Goal: Task Accomplishment & Management: Manage account settings

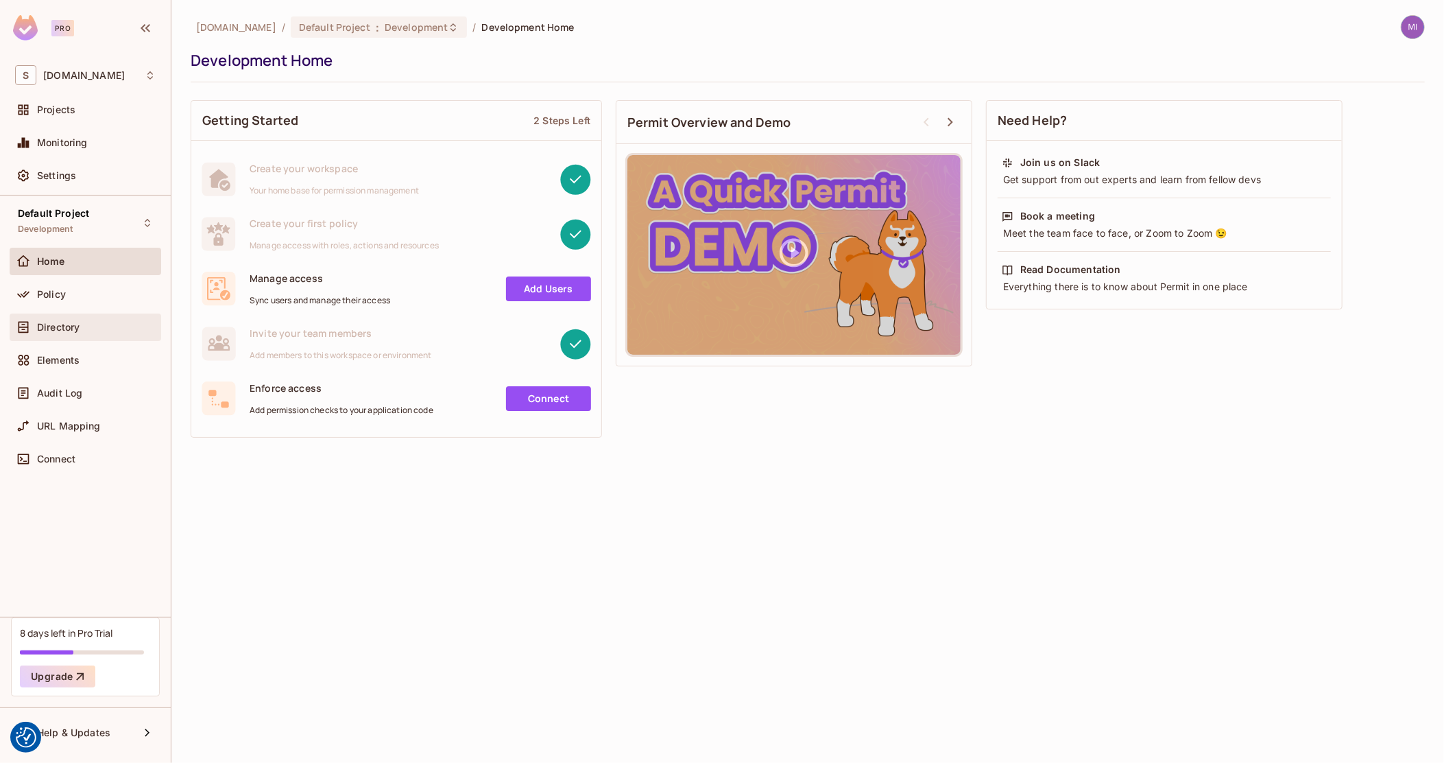
click at [76, 317] on div "Directory" at bounding box center [86, 326] width 152 height 27
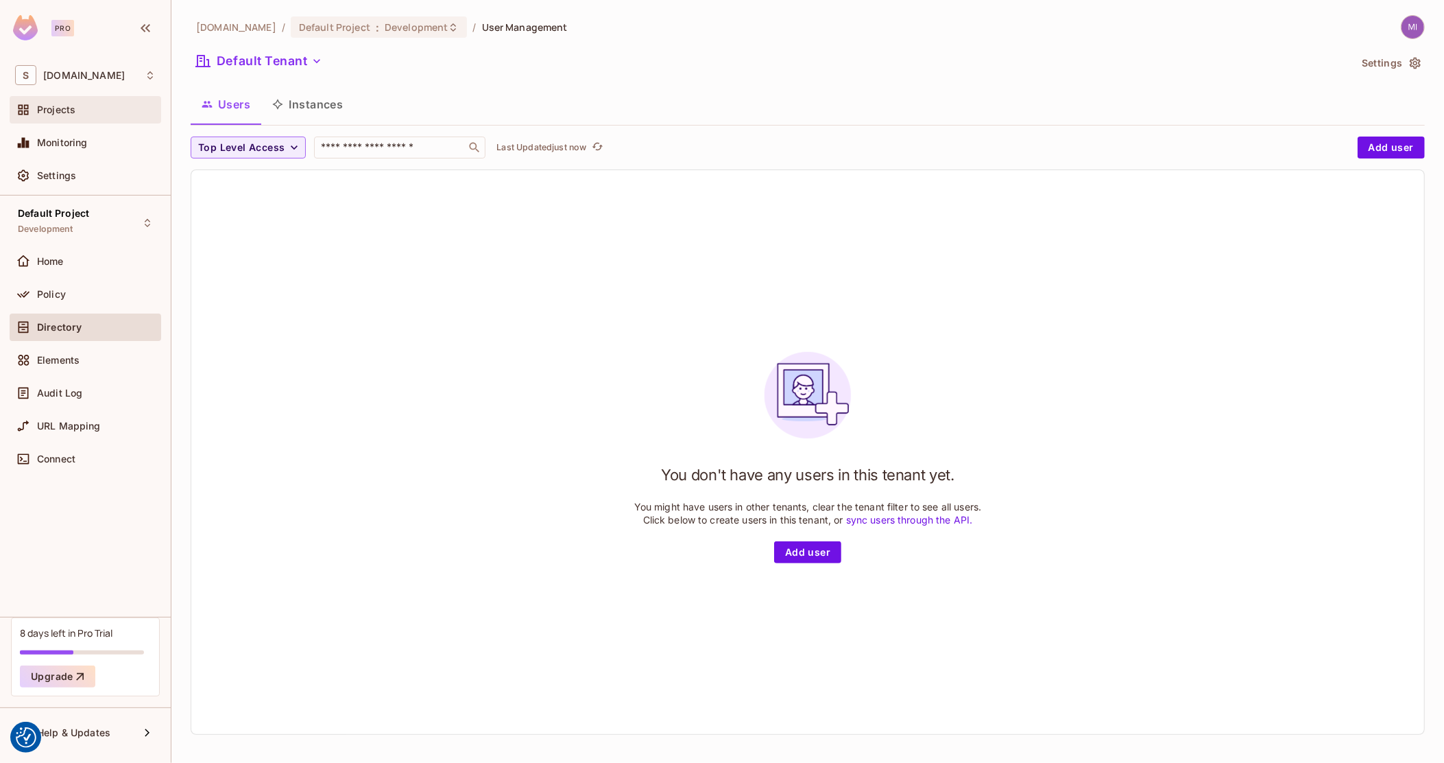
click at [107, 110] on div "Projects" at bounding box center [96, 109] width 119 height 11
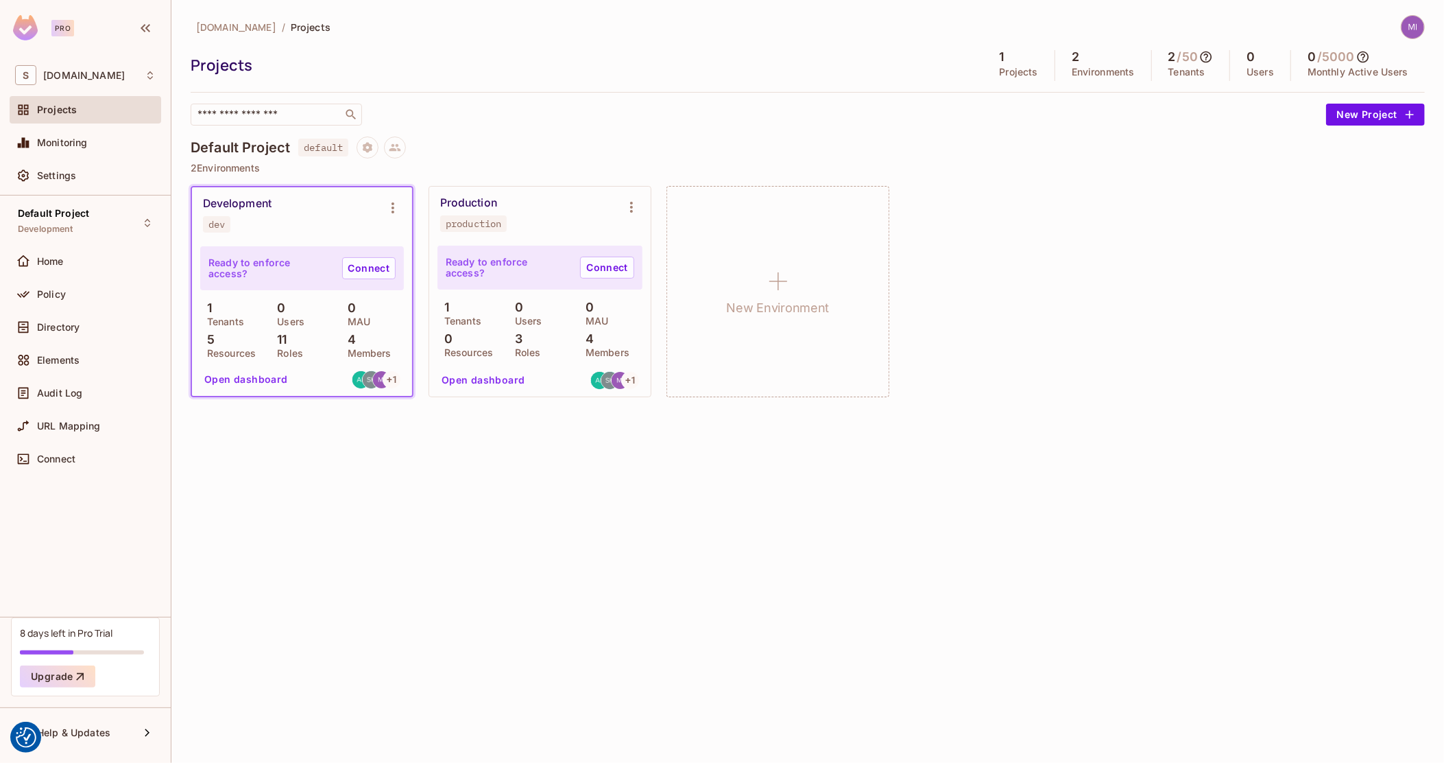
click at [1413, 27] on img at bounding box center [1413, 27] width 23 height 23
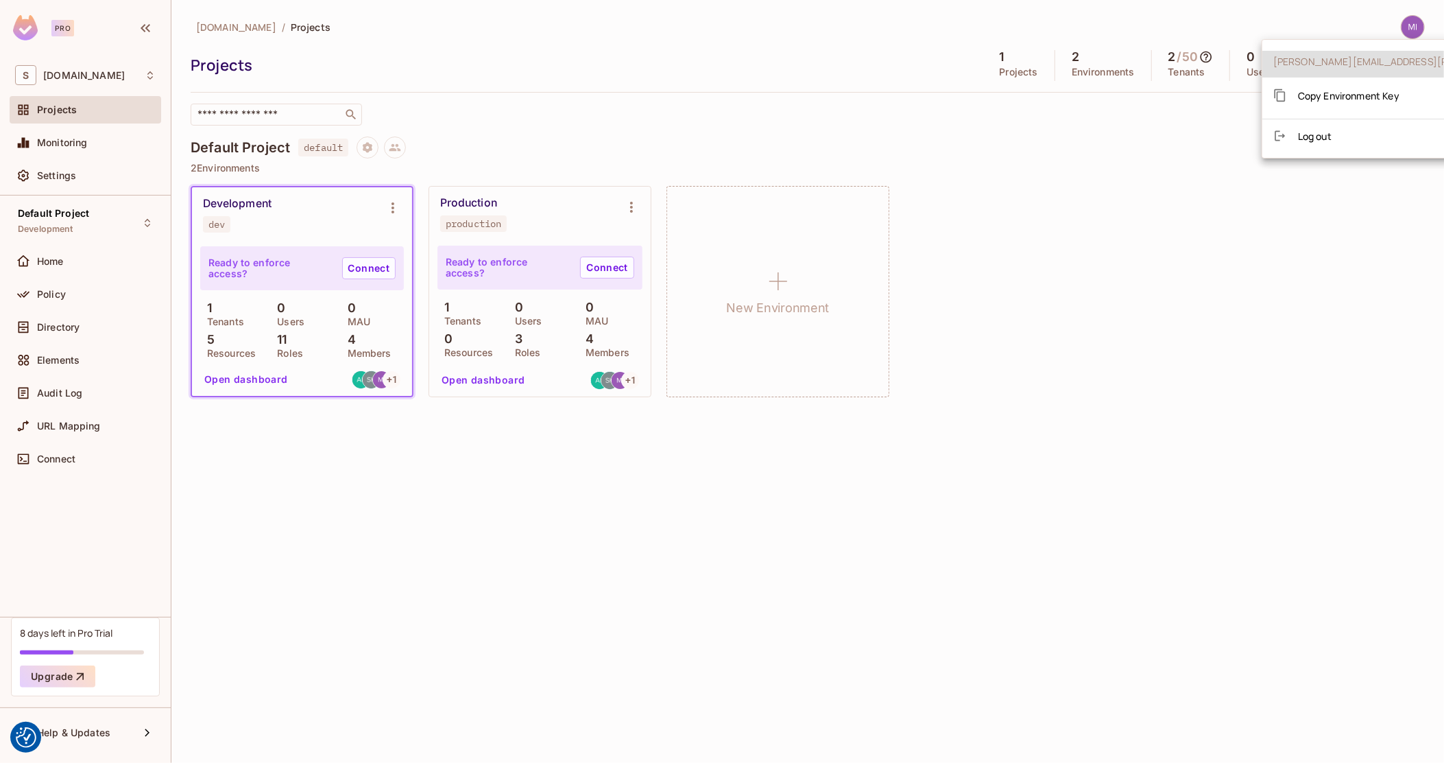
click at [1329, 135] on span "Log out" at bounding box center [1315, 136] width 34 height 13
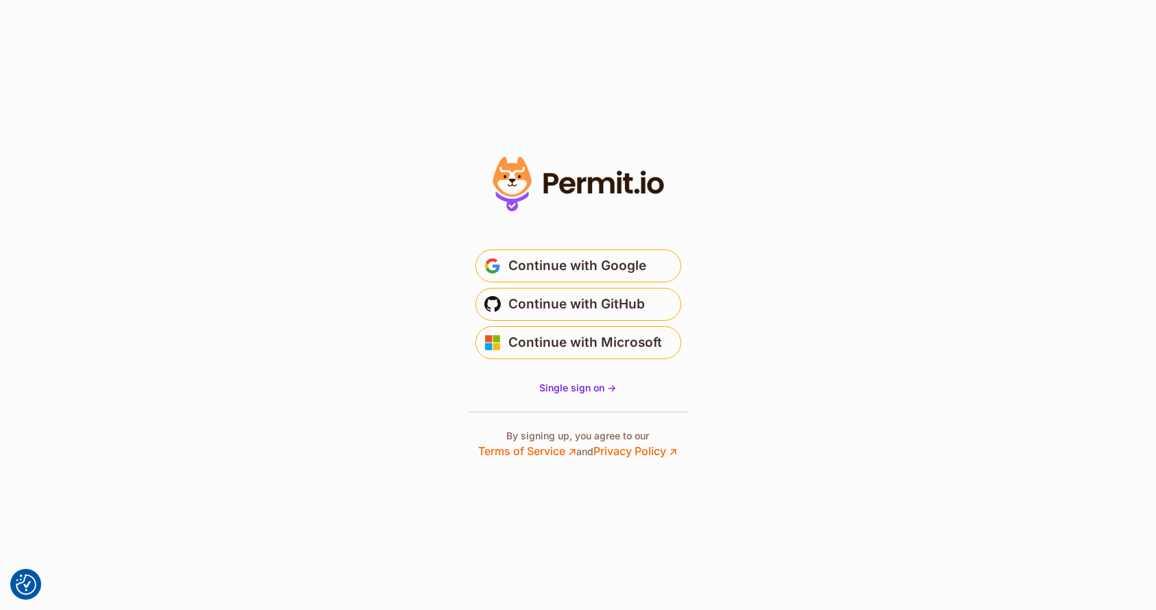
click at [622, 245] on main "**********" at bounding box center [578, 299] width 274 height 132
click at [619, 261] on span "Continue with Google" at bounding box center [578, 266] width 138 height 22
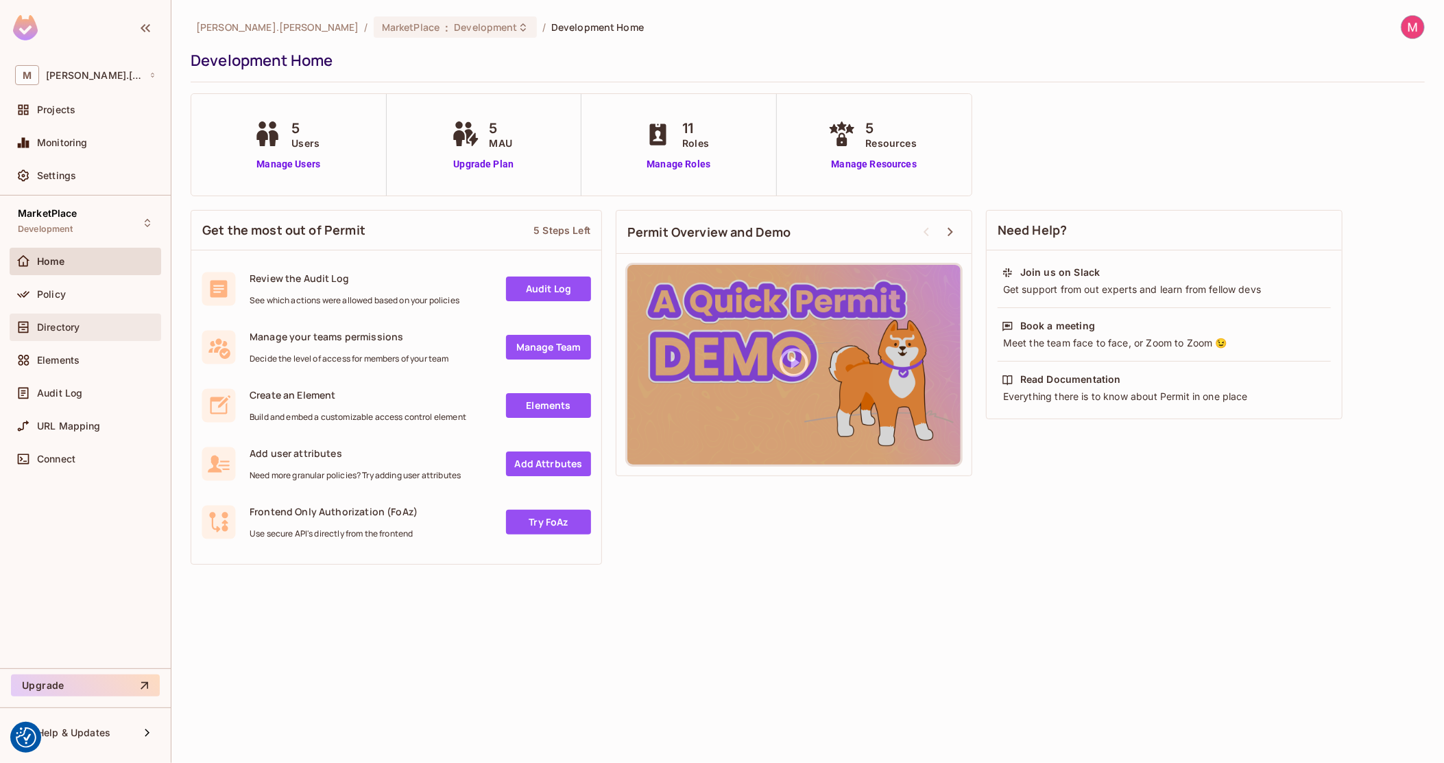
click at [80, 323] on span "Directory" at bounding box center [58, 327] width 43 height 11
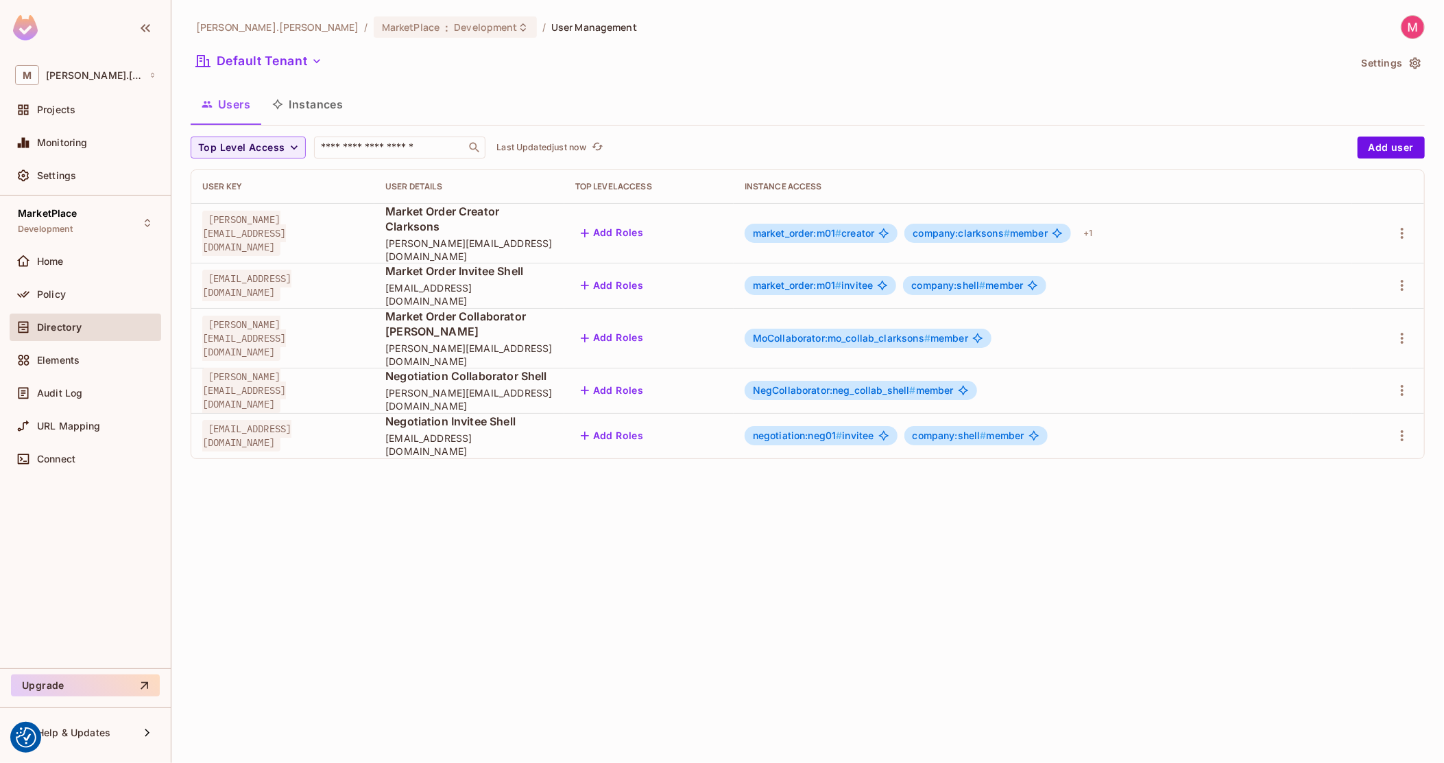
click at [559, 532] on div "michal.wojcik / MarketPlace : Development / User Management Default Tenant Sett…" at bounding box center [807, 381] width 1273 height 763
click at [1098, 227] on div "+ 1" at bounding box center [1088, 233] width 20 height 22
click at [334, 99] on div at bounding box center [722, 381] width 1444 height 763
click at [305, 103] on button "Instances" at bounding box center [307, 104] width 93 height 34
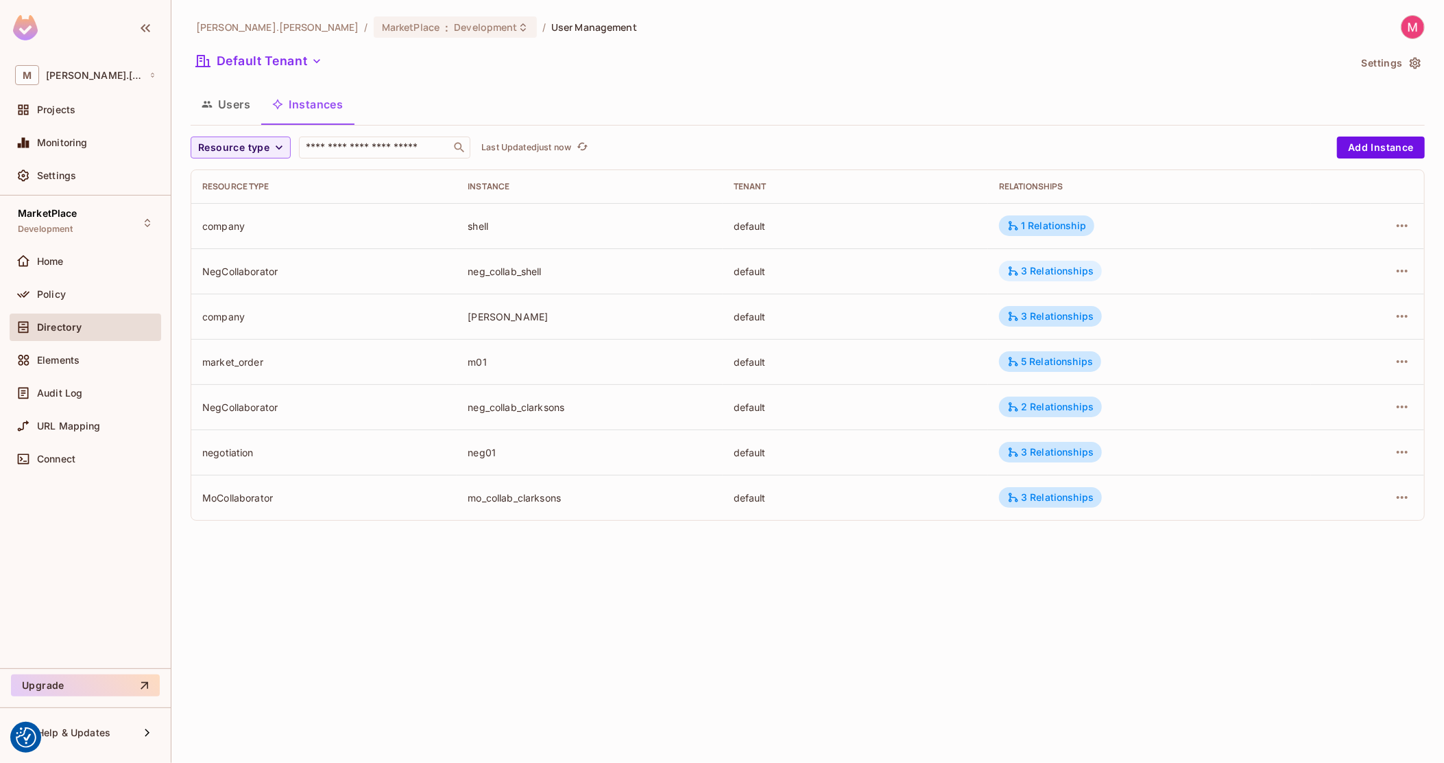
click at [1062, 275] on div "3 Relationships" at bounding box center [1050, 271] width 86 height 12
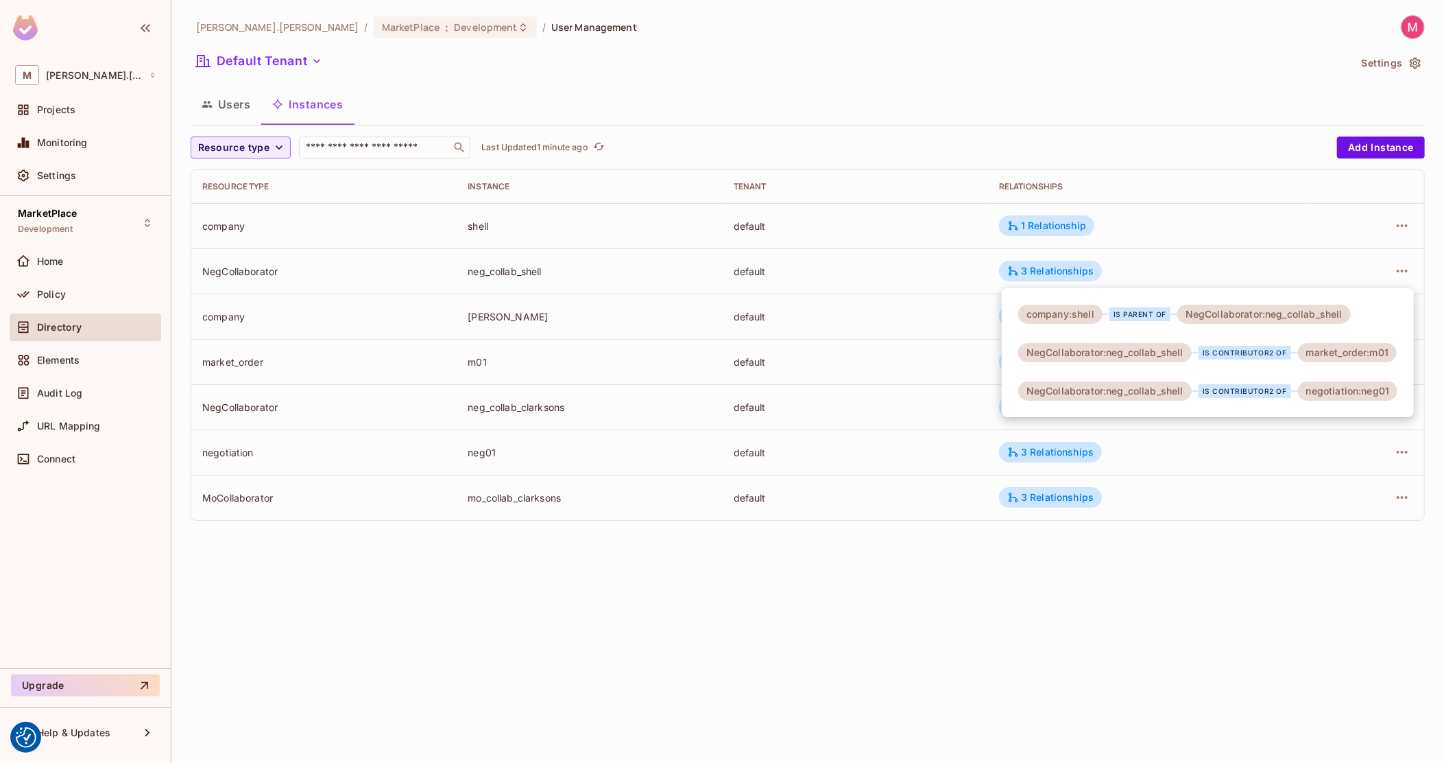
click at [586, 429] on div at bounding box center [722, 381] width 1444 height 763
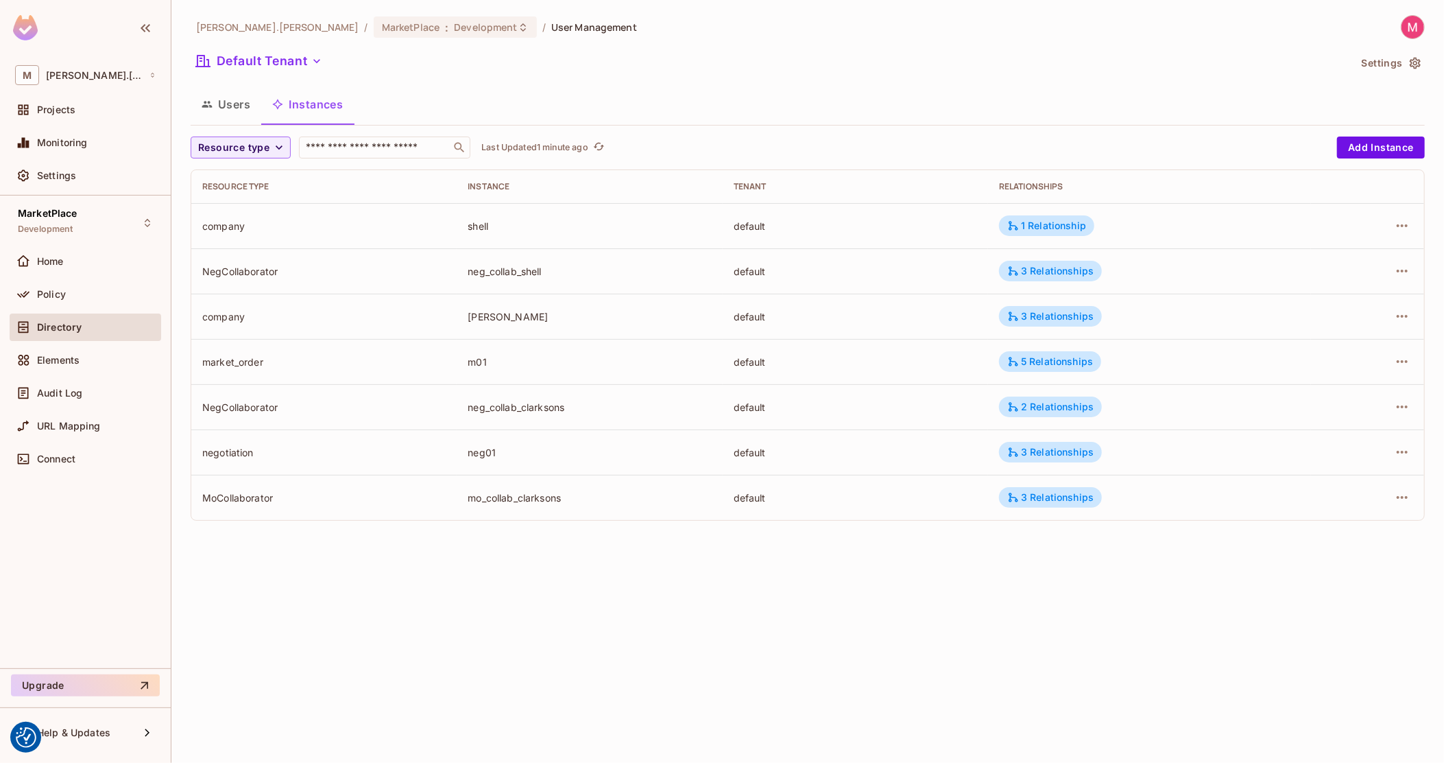
click at [614, 601] on div "michal.wojcik / MarketPlace : Development / User Management Default Tenant Sett…" at bounding box center [807, 381] width 1273 height 763
click at [1049, 219] on div "1 Relationship" at bounding box center [1046, 225] width 79 height 12
click at [820, 329] on div at bounding box center [722, 381] width 1444 height 763
